Goal: Task Accomplishment & Management: Complete application form

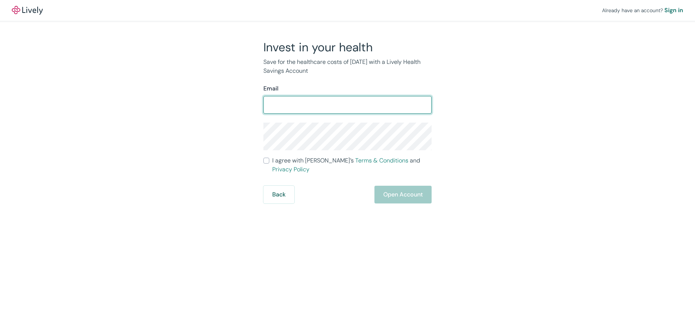
click at [299, 107] on input "Email" at bounding box center [347, 104] width 168 height 15
type input "[EMAIL_ADDRESS][DOMAIN_NAME]"
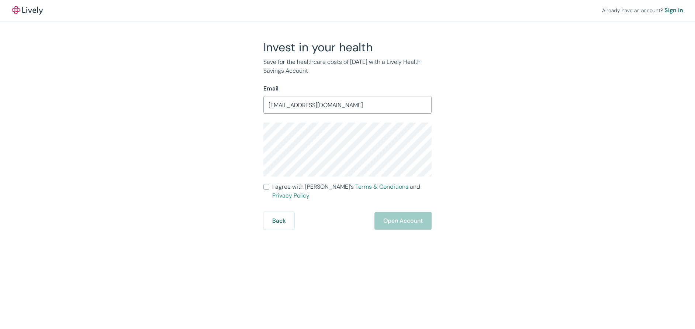
click at [303, 120] on form "Email [EMAIL_ADDRESS][DOMAIN_NAME] ​ I agree with Lively’s Terms & Conditions a…" at bounding box center [347, 156] width 168 height 145
click at [423, 122] on form "Email [EMAIL_ADDRESS][DOMAIN_NAME] ​ I agree with Lively’s Terms & Conditions a…" at bounding box center [347, 156] width 168 height 145
click at [267, 187] on input "I agree with Lively’s Terms & Conditions and Privacy Policy" at bounding box center [266, 187] width 6 height 6
checkbox input "true"
click at [416, 215] on button "Open Account" at bounding box center [403, 221] width 57 height 18
